Goal: Answer question/provide support: Share knowledge or assist other users

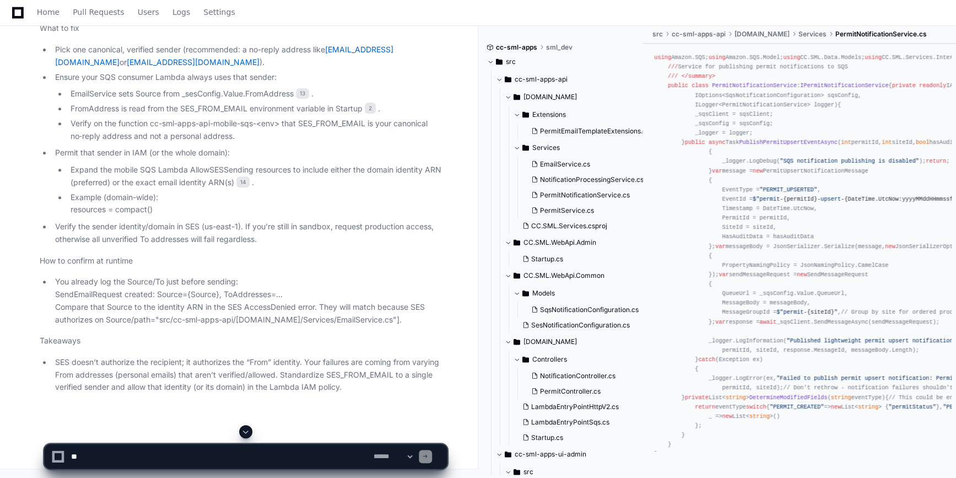
scroll to position [28842, 0]
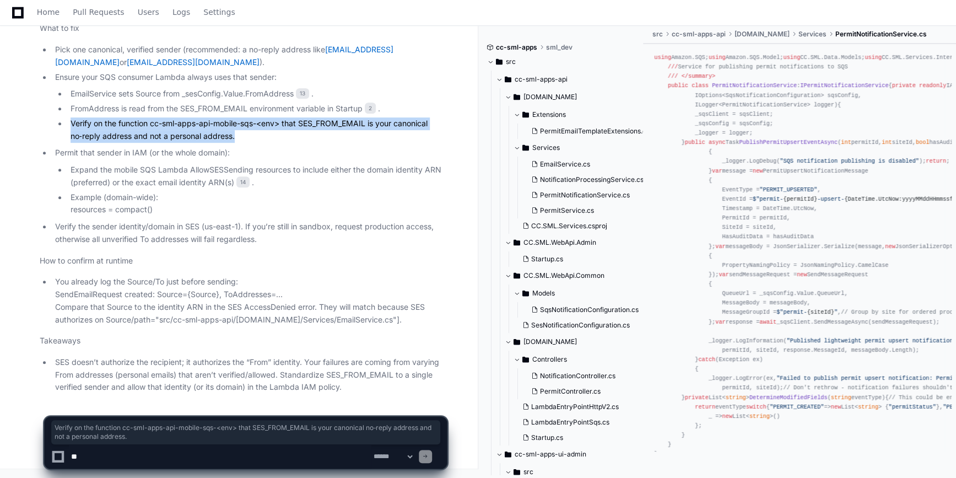
drag, startPoint x: 70, startPoint y: 125, endPoint x: 235, endPoint y: 136, distance: 165.8
click at [235, 136] on li "Verify on the function cc-sml-apps-api-mobile-sqs-<env> that SES_FROM_EMAIL is …" at bounding box center [257, 129] width 380 height 25
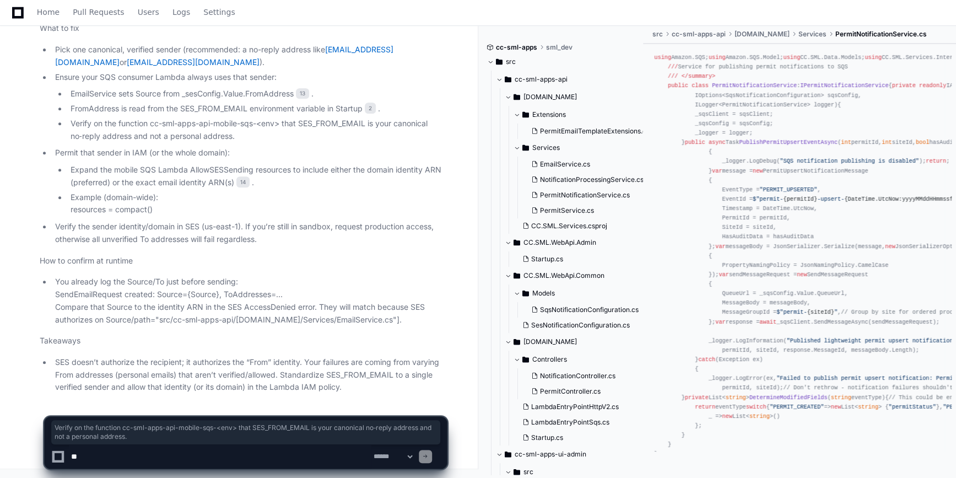
click at [106, 458] on textarea at bounding box center [220, 456] width 303 height 24
type textarea "**********"
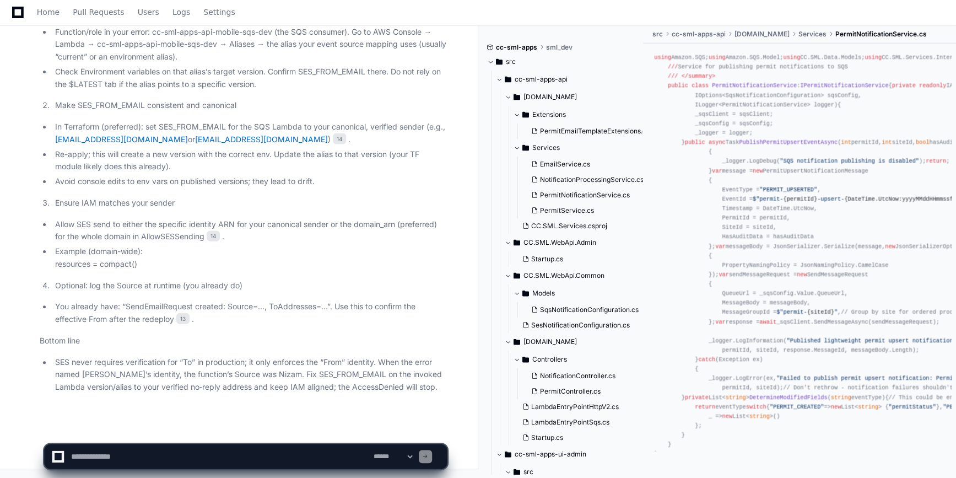
scroll to position [29706, 0]
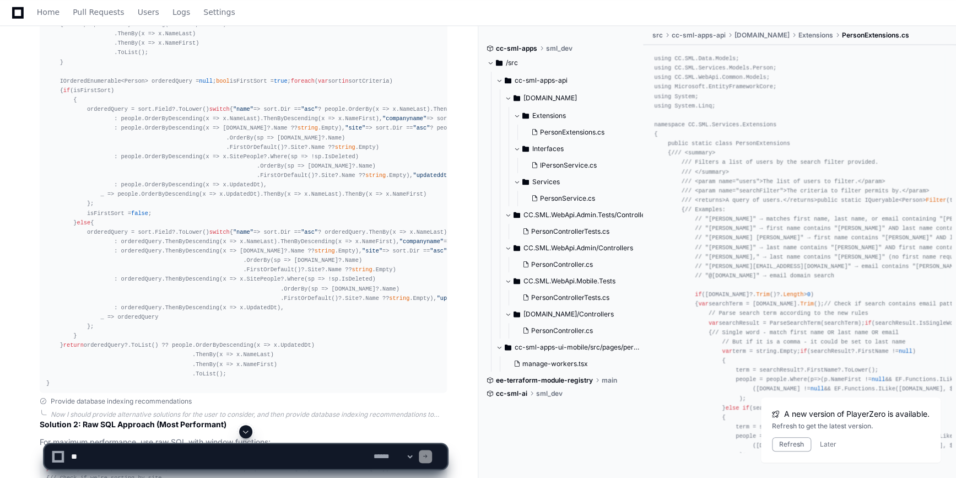
scroll to position [2510, 0]
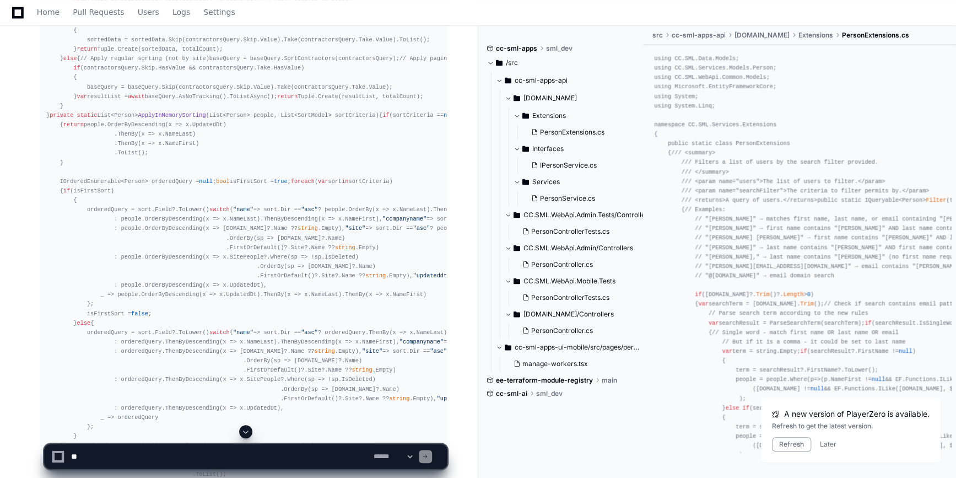
click at [126, 454] on textarea at bounding box center [220, 456] width 303 height 24
type textarea "**********"
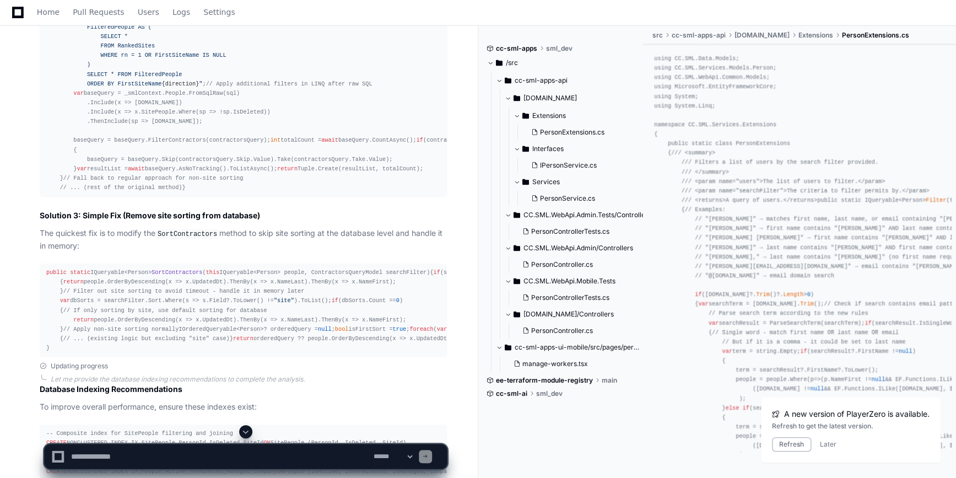
scroll to position [3412, 0]
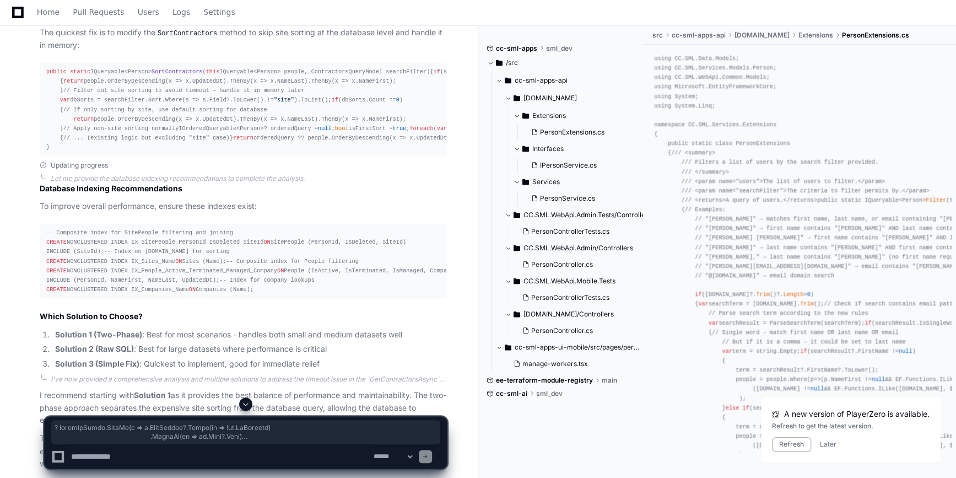
drag, startPoint x: 53, startPoint y: 317, endPoint x: 65, endPoint y: 148, distance: 169.7
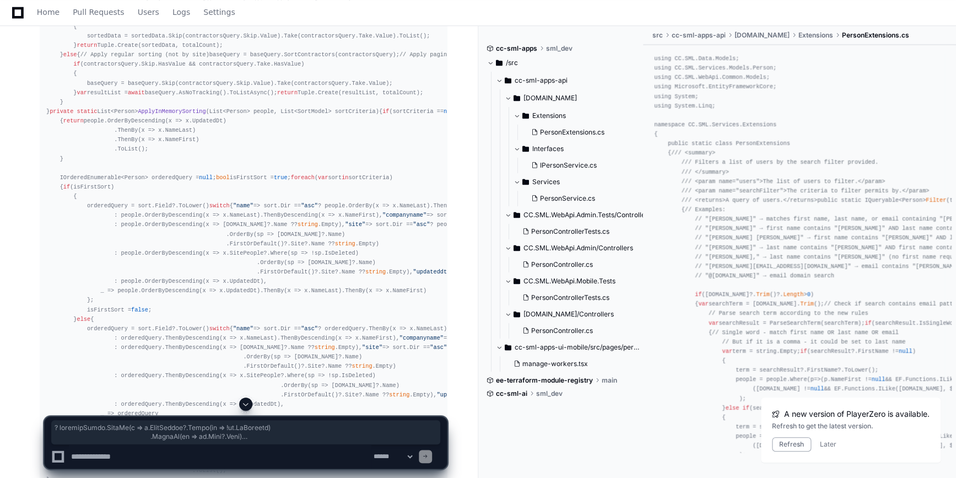
scroll to position [2410, 0]
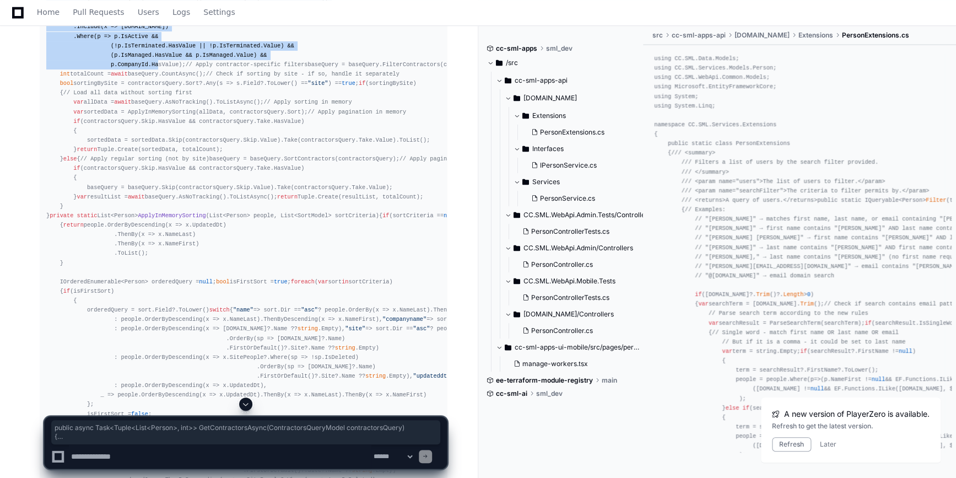
drag, startPoint x: 46, startPoint y: 161, endPoint x: 158, endPoint y: 284, distance: 166.6
click at [158, 284] on div "public async Task<Tuple<List<Person>, int >> GetContractorsAsync(ContractorsQue…" at bounding box center [243, 277] width 394 height 623
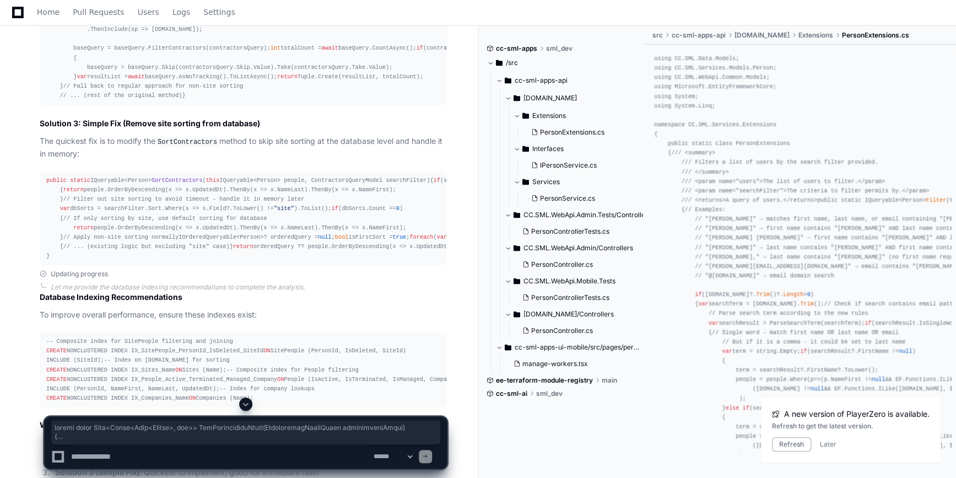
scroll to position [3454, 0]
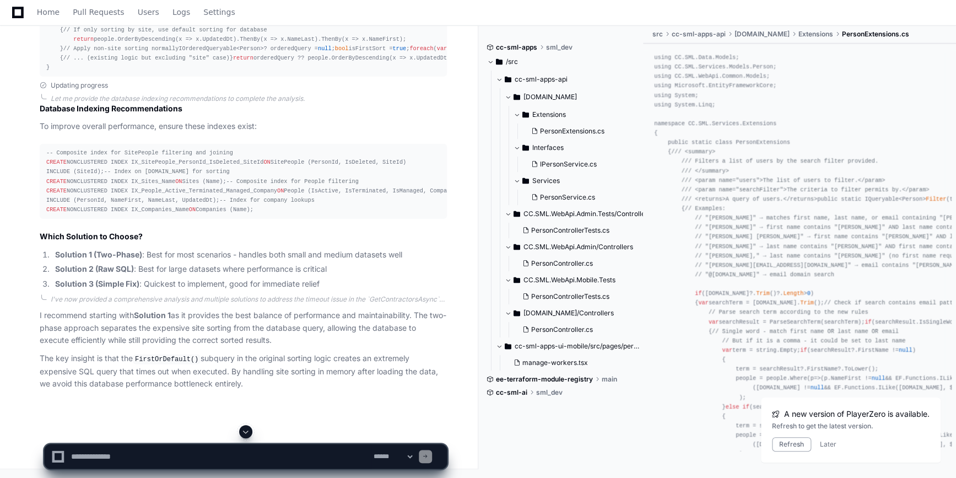
scroll to position [4465, 0]
click at [172, 456] on textarea at bounding box center [220, 456] width 303 height 24
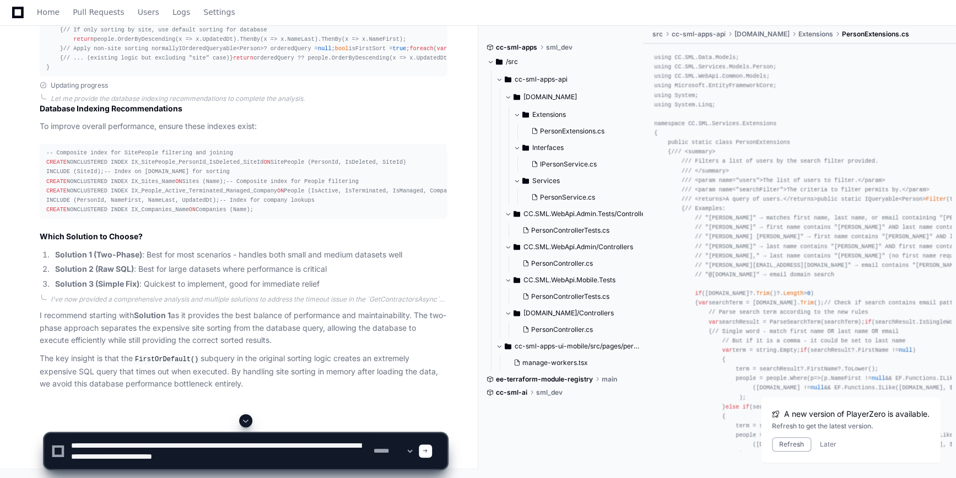
click at [261, 453] on textarea at bounding box center [220, 450] width 303 height 35
click at [264, 459] on textarea at bounding box center [220, 450] width 303 height 35
type textarea "**********"
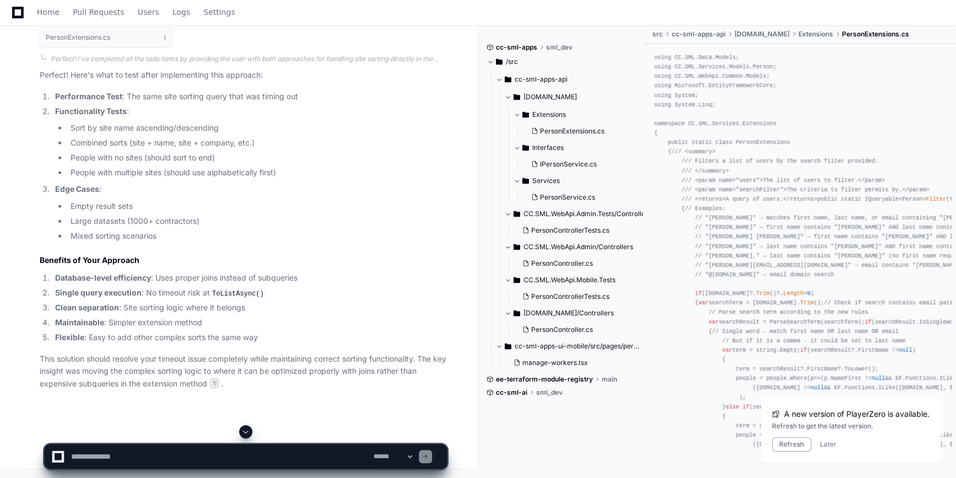
scroll to position [6730, 0]
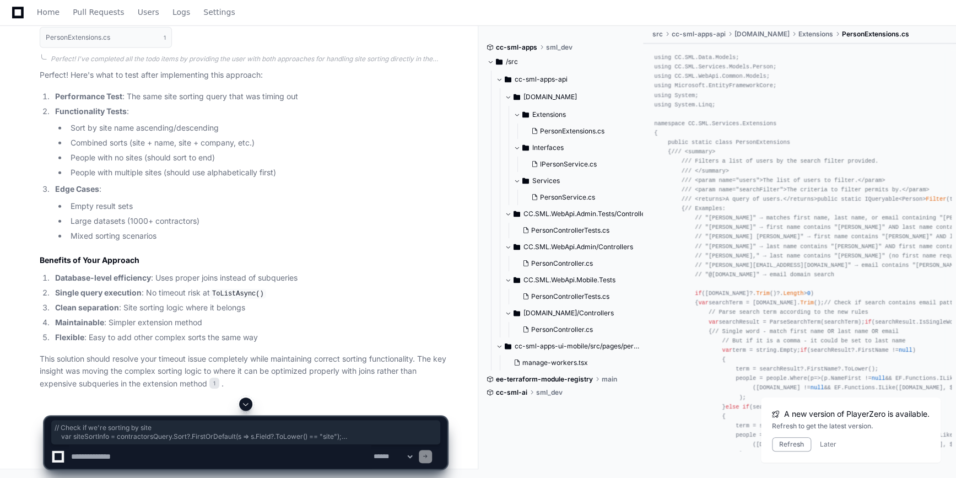
drag, startPoint x: 56, startPoint y: 115, endPoint x: 193, endPoint y: 187, distance: 155.6
copy div "// Check if we're sorting by site var siteSortInfo = contractorsQuery.Sort?.Fir…"
drag, startPoint x: 57, startPoint y: 56, endPoint x: 94, endPoint y: 320, distance: 266.0
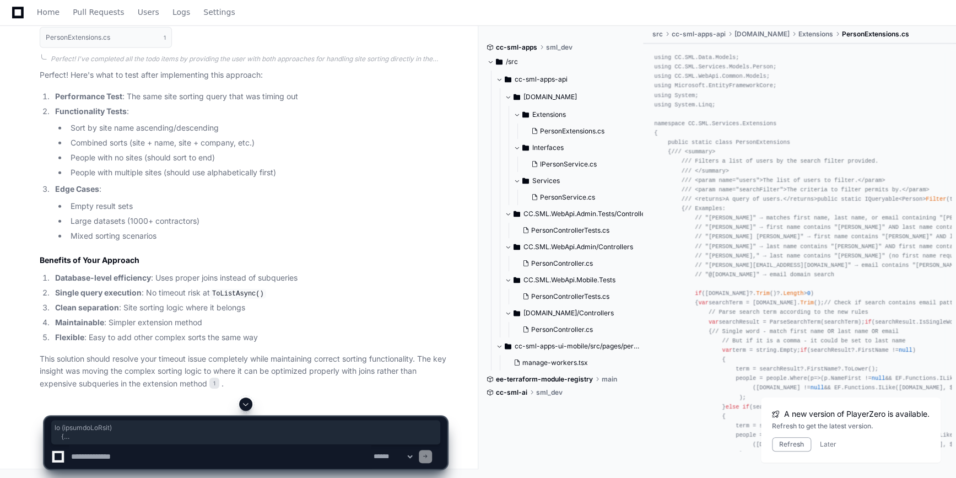
copy div "if (sortingBySite) { // Create a subquery to get the first site name per person…"
drag, startPoint x: 56, startPoint y: 190, endPoint x: 221, endPoint y: 275, distance: 185.2
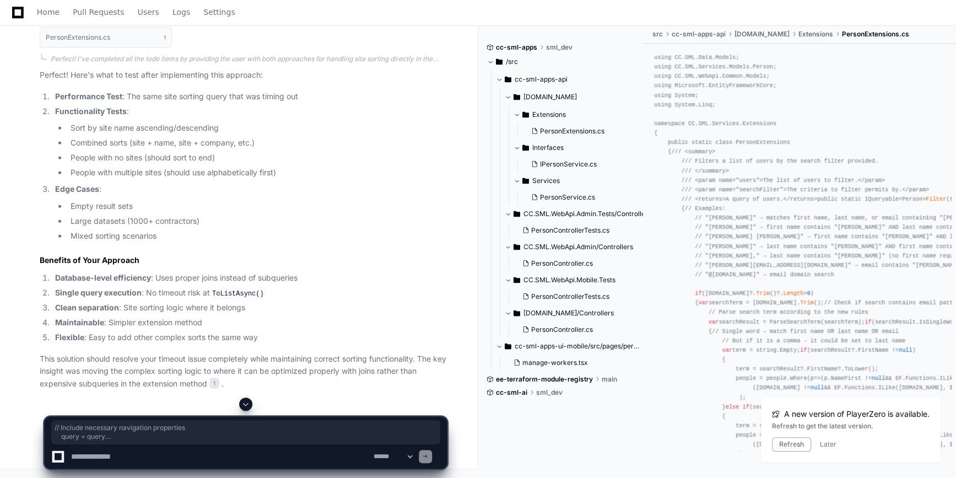
copy div "// Include necessary navigation properties query = query .Include(x => x.Compan…"
drag, startPoint x: 144, startPoint y: 215, endPoint x: 103, endPoint y: 171, distance: 60.4
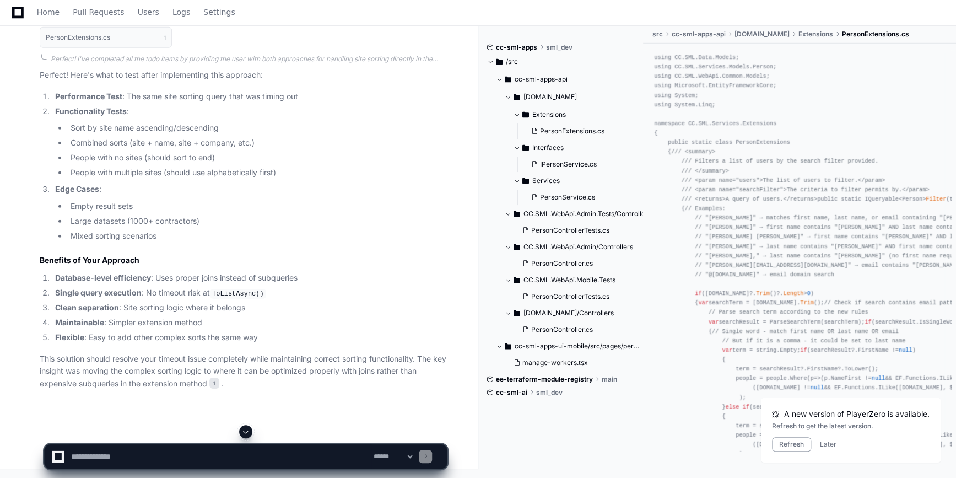
scroll to position [7231, 0]
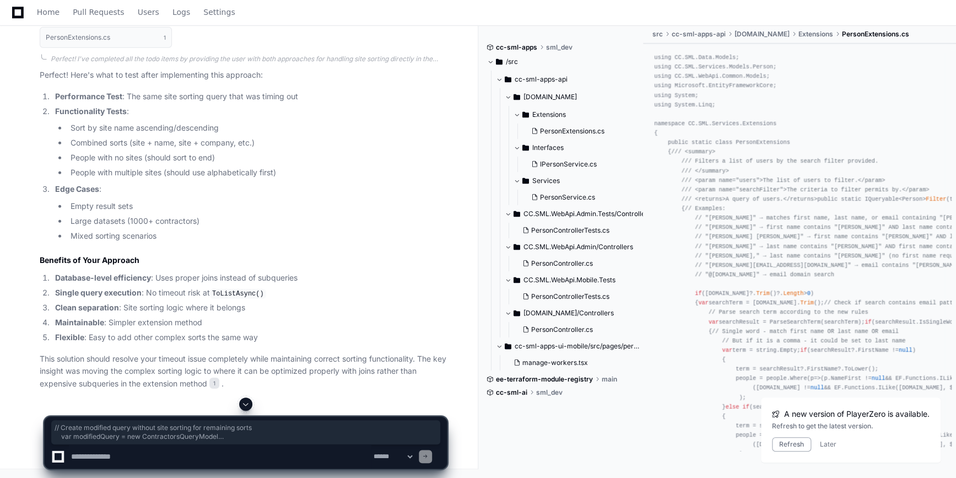
drag, startPoint x: 57, startPoint y: 98, endPoint x: 219, endPoint y: 335, distance: 286.7
copy div "// Create modified query without site sorting for remaining sorts var modifiedQ…"
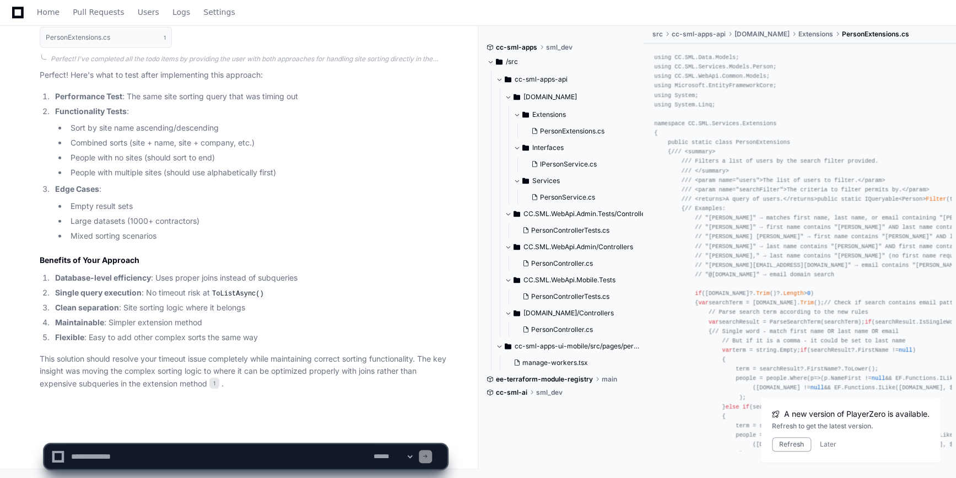
scroll to position [7732, 0]
click at [132, 454] on textarea at bounding box center [220, 456] width 303 height 24
type textarea "**********"
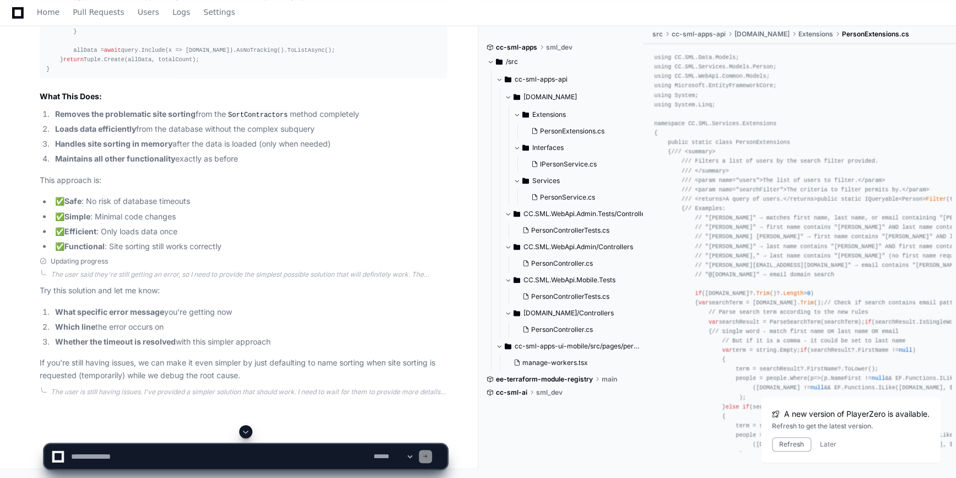
scroll to position [9301, 0]
